Goal: Task Accomplishment & Management: Use online tool/utility

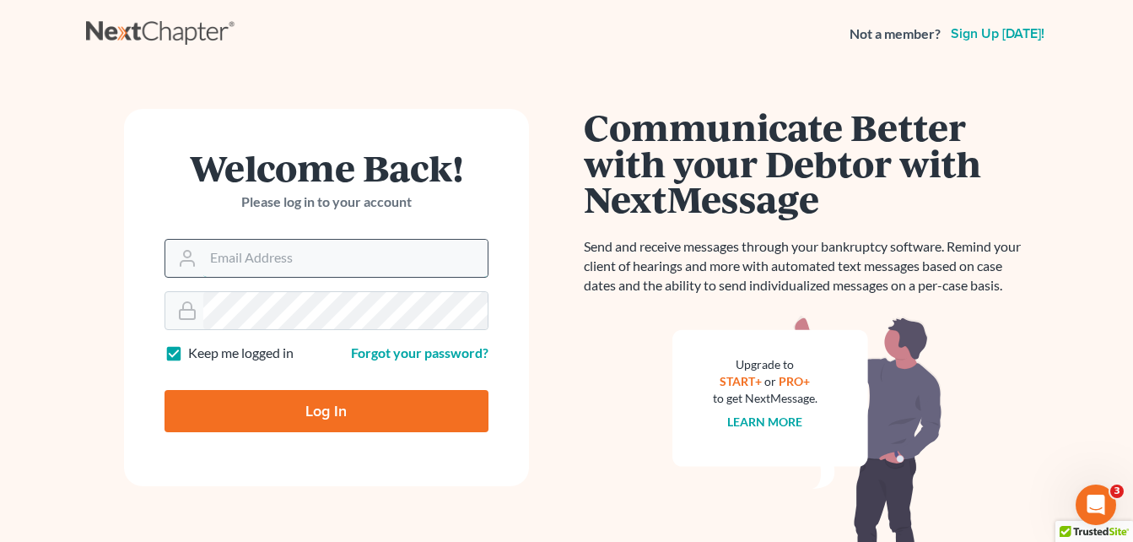
click at [266, 254] on input "Email Address" at bounding box center [345, 258] width 284 height 37
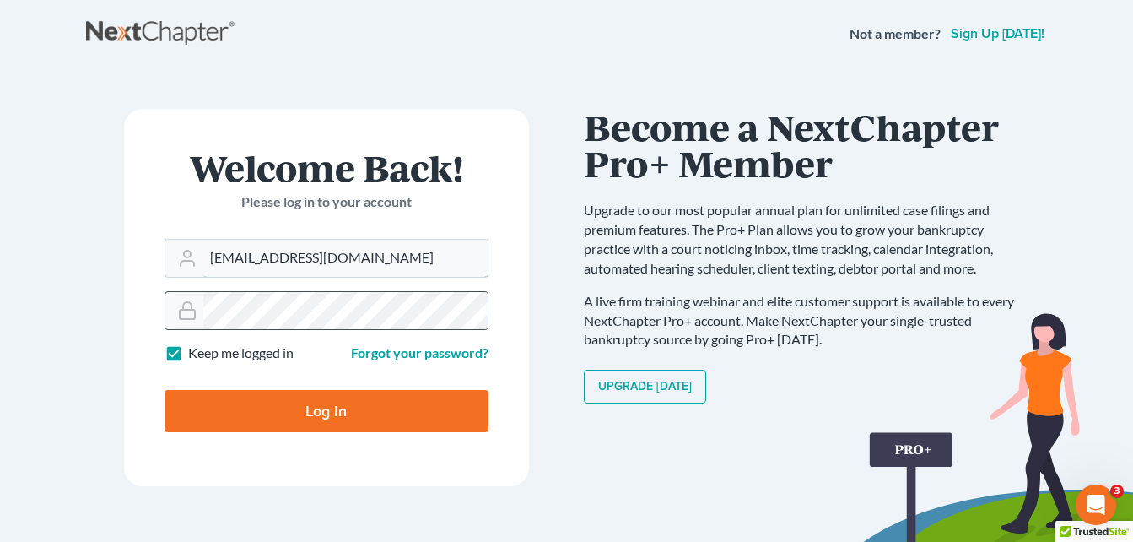
type input "[EMAIL_ADDRESS][DOMAIN_NAME]"
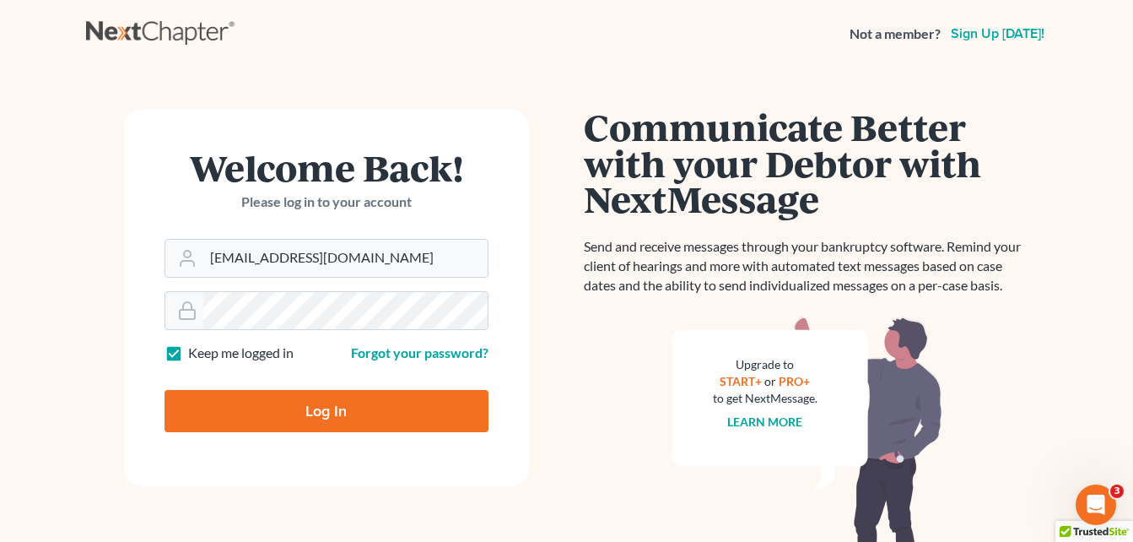
click at [327, 411] on input "Log In" at bounding box center [327, 411] width 324 height 42
type input "Thinking..."
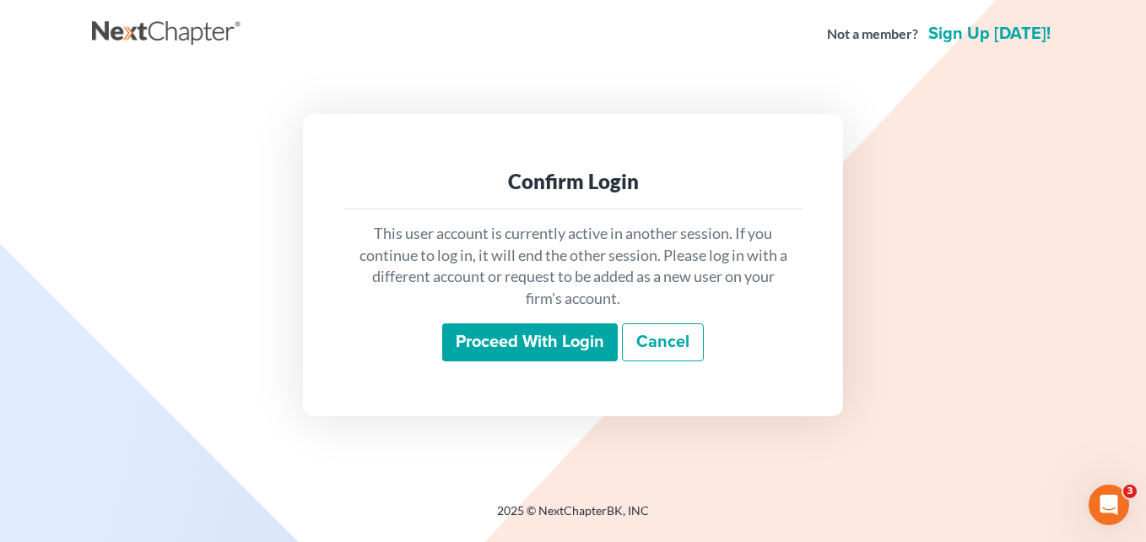
click at [486, 353] on input "Proceed with login" at bounding box center [530, 342] width 176 height 39
